Goal: Navigation & Orientation: Understand site structure

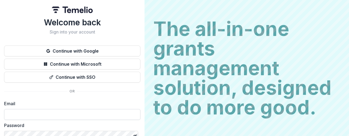
click at [57, 114] on input at bounding box center [72, 114] width 137 height 11
type input "**********"
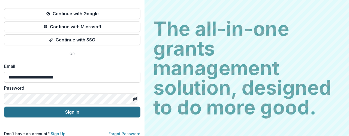
click at [70, 114] on button "Sign In" at bounding box center [72, 112] width 137 height 11
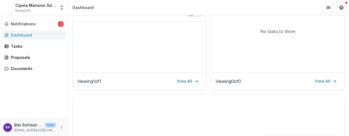
scroll to position [73, 0]
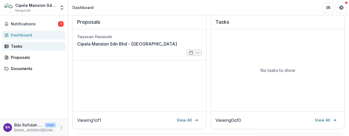
click at [33, 47] on div "Tasks" at bounding box center [36, 46] width 51 height 6
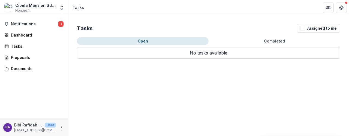
click at [273, 41] on button "Completed" at bounding box center [275, 41] width 132 height 8
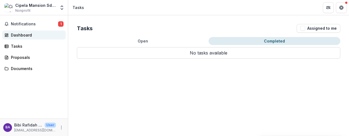
click at [27, 36] on div "Dashboard" at bounding box center [36, 35] width 51 height 6
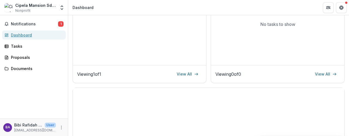
scroll to position [120, 0]
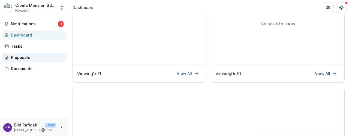
click at [17, 59] on div "Proposals" at bounding box center [36, 58] width 51 height 6
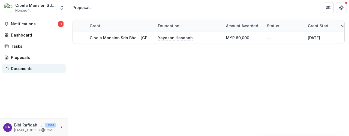
click at [24, 68] on div "Documents" at bounding box center [36, 69] width 51 height 6
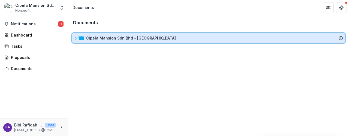
click at [75, 39] on icon at bounding box center [76, 38] width 2 height 2
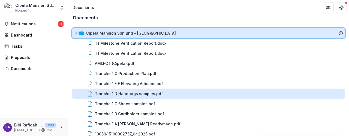
scroll to position [11, 0]
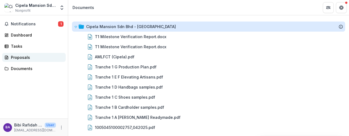
click at [16, 55] on div "Proposals" at bounding box center [36, 58] width 51 height 6
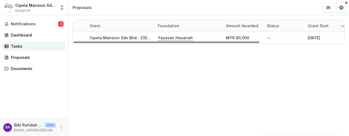
click at [14, 48] on div "Tasks" at bounding box center [36, 46] width 51 height 6
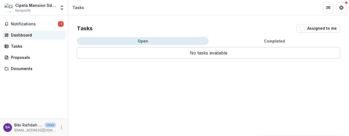
click at [21, 36] on div "Dashboard" at bounding box center [36, 35] width 51 height 6
